Goal: Task Accomplishment & Management: Manage account settings

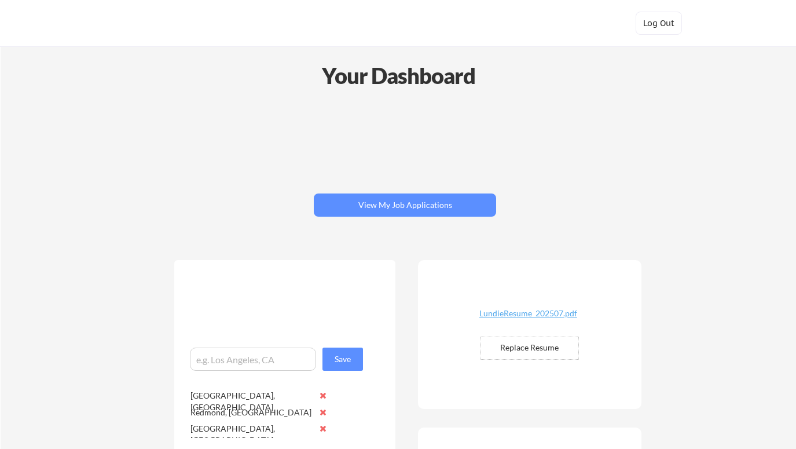
scroll to position [86, 0]
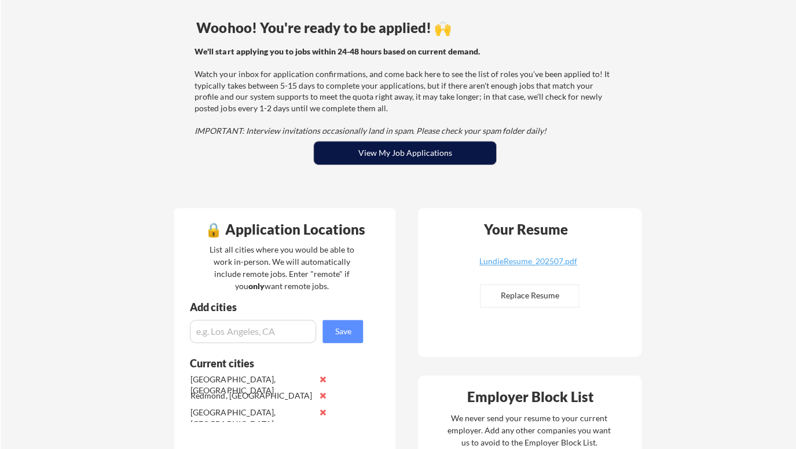
click at [407, 148] on button "View My Job Applications" at bounding box center [405, 152] width 182 height 23
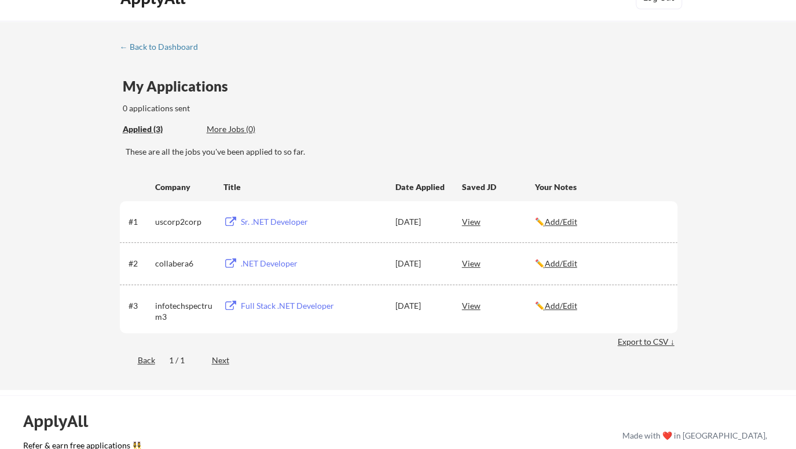
scroll to position [25, 0]
click at [271, 306] on div "Full Stack .NET Developer" at bounding box center [313, 306] width 144 height 12
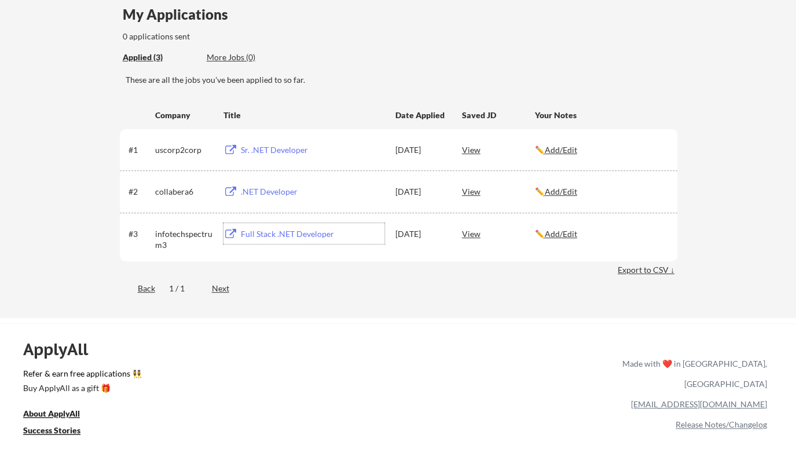
scroll to position [101, 0]
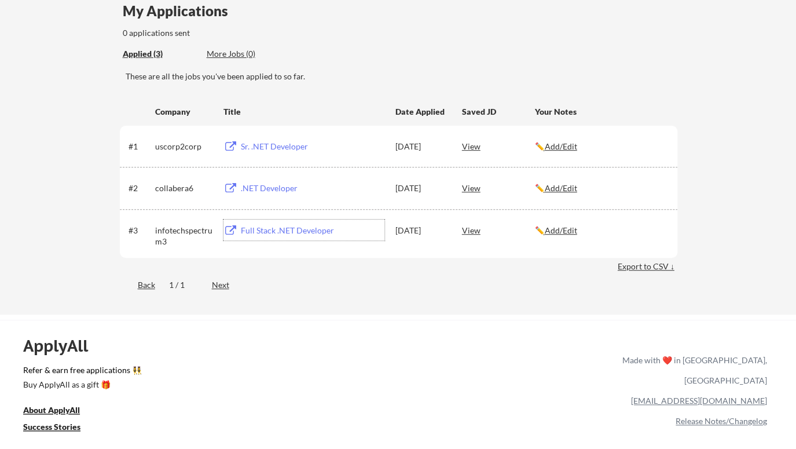
click at [264, 187] on div ".NET Developer" at bounding box center [313, 188] width 144 height 12
click at [288, 148] on div "Sr. .NET Developer" at bounding box center [313, 147] width 144 height 12
